Goal: Task Accomplishment & Management: Manage account settings

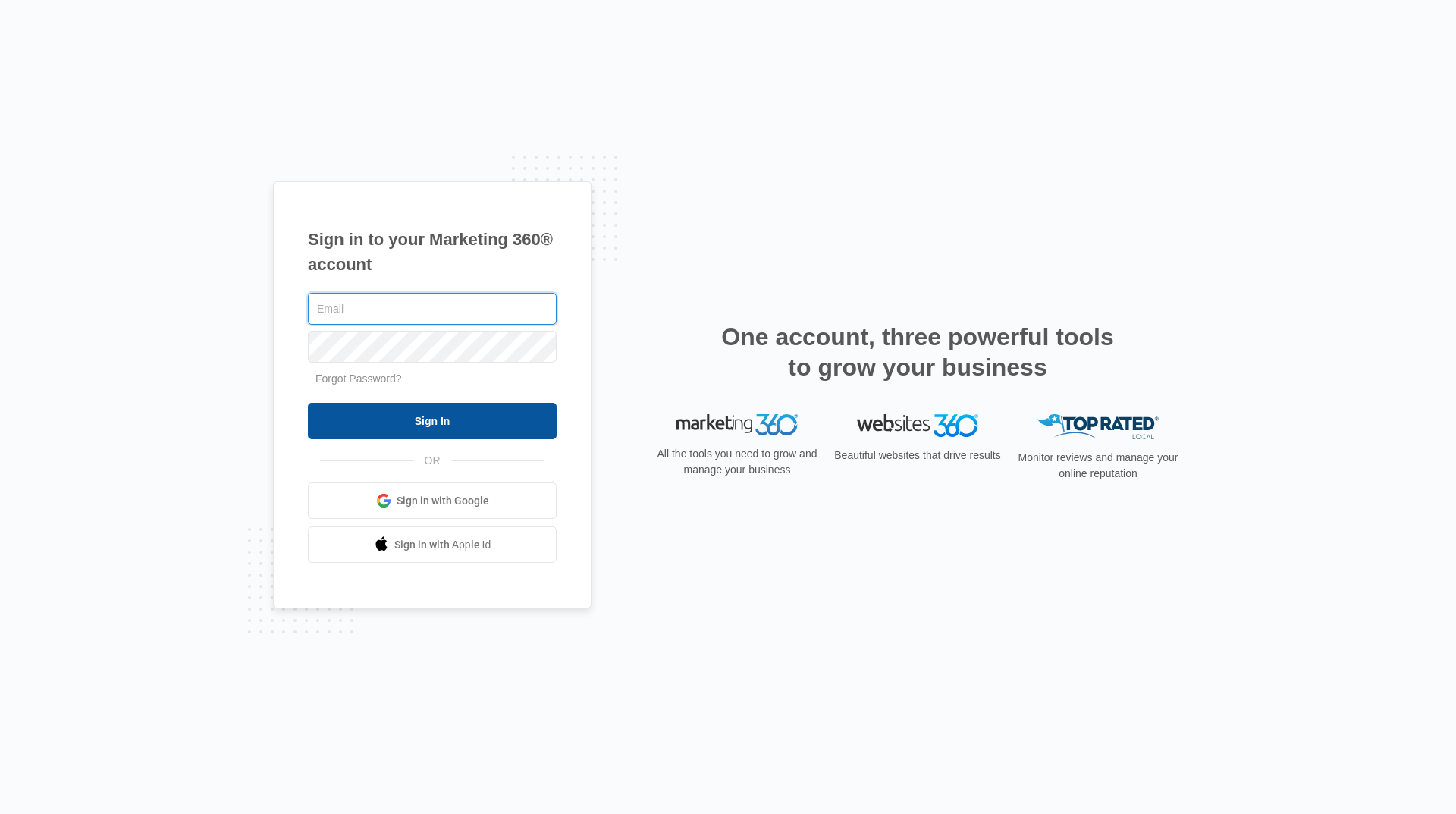
type input "[EMAIL_ADDRESS][DOMAIN_NAME]"
click at [471, 433] on input "Sign In" at bounding box center [432, 421] width 249 height 37
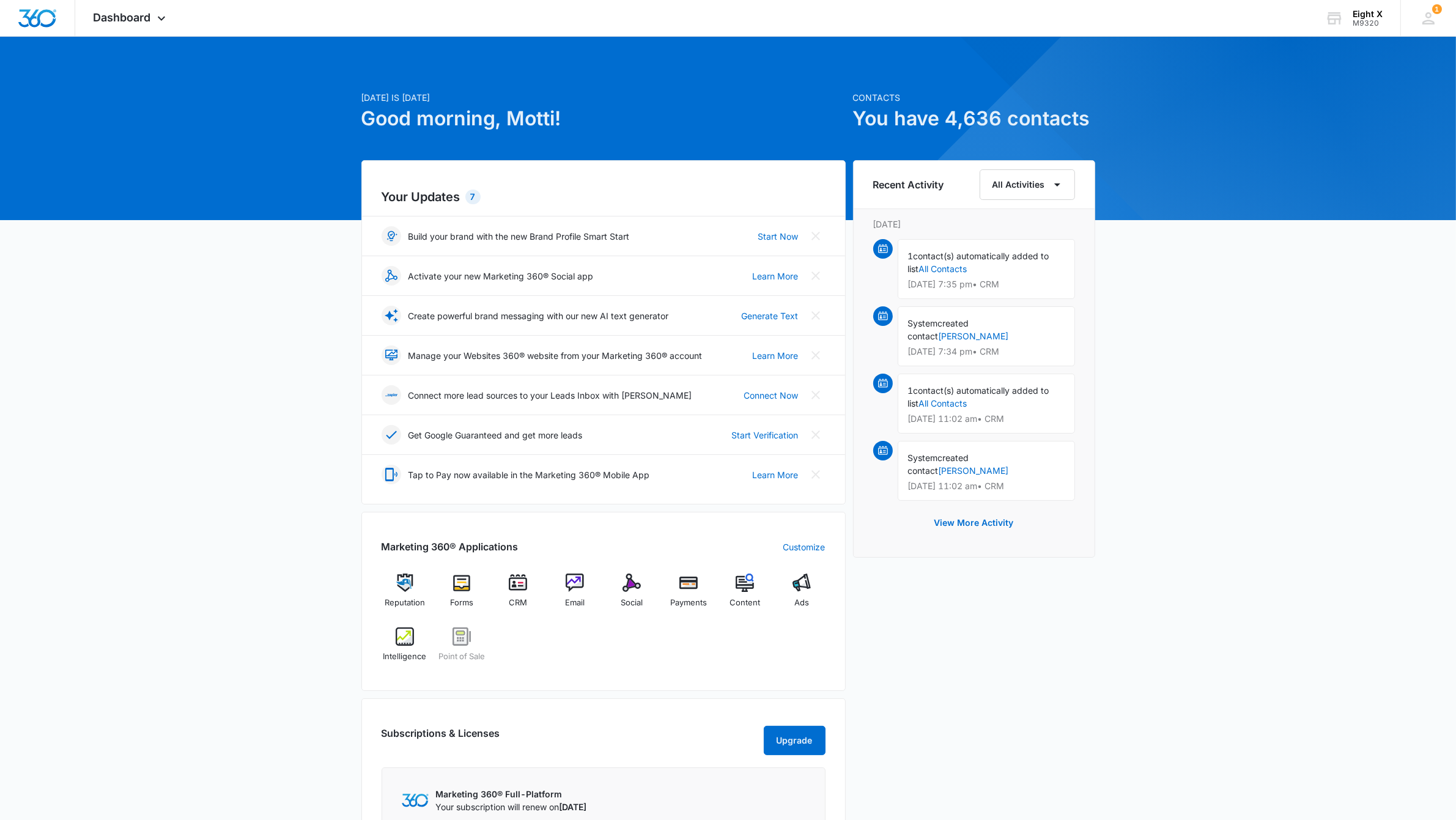
drag, startPoint x: 1290, startPoint y: 163, endPoint x: 1169, endPoint y: 115, distance: 130.2
click at [1285, 161] on div "[DATE] is [DATE] Good morning, Motti! Contacts You have 4,636 contacts Your Upd…" at bounding box center [728, 570] width 1456 height 1035
